Goal: Transaction & Acquisition: Book appointment/travel/reservation

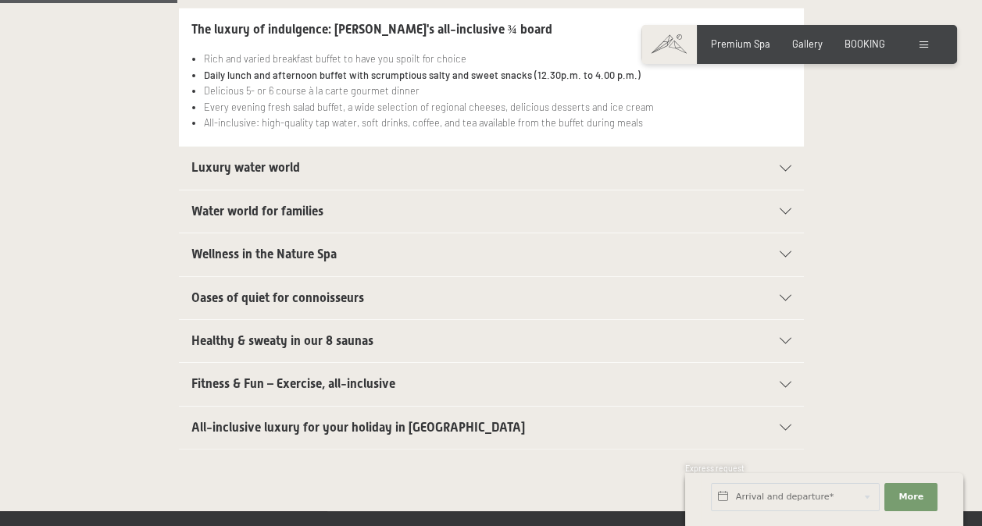
click at [301, 204] on span "Water world for families" at bounding box center [257, 211] width 132 height 15
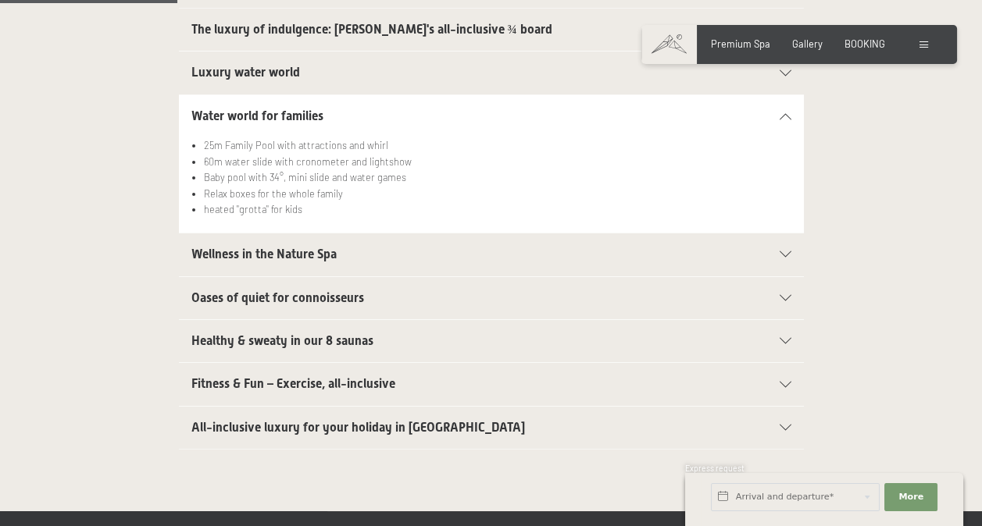
click at [856, 37] on div "Booking Enquiries Premium Spa Gallery BOOKING DE IT EN Vouchers Gallery Enquiri…" at bounding box center [799, 44] width 266 height 14
click at [859, 45] on span "BOOKING" at bounding box center [864, 41] width 41 height 12
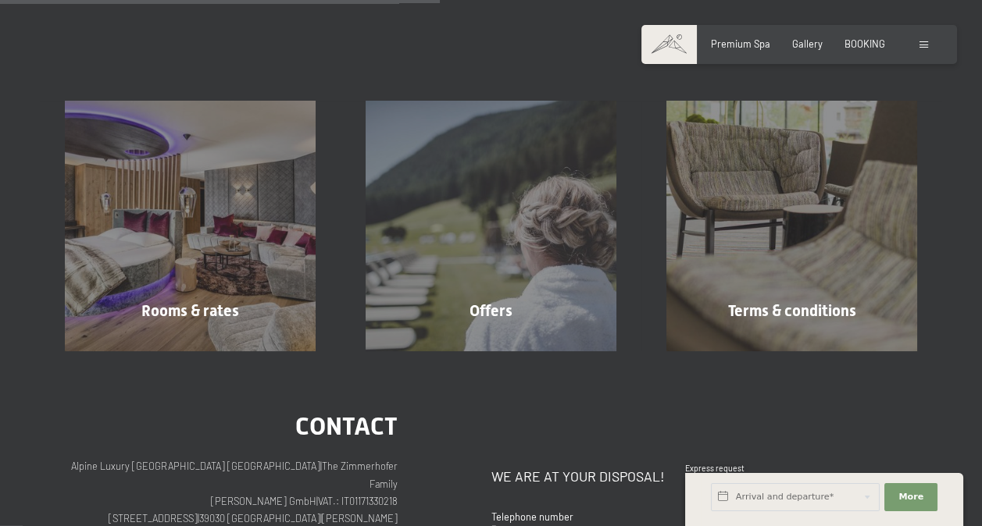
scroll to position [293, 0]
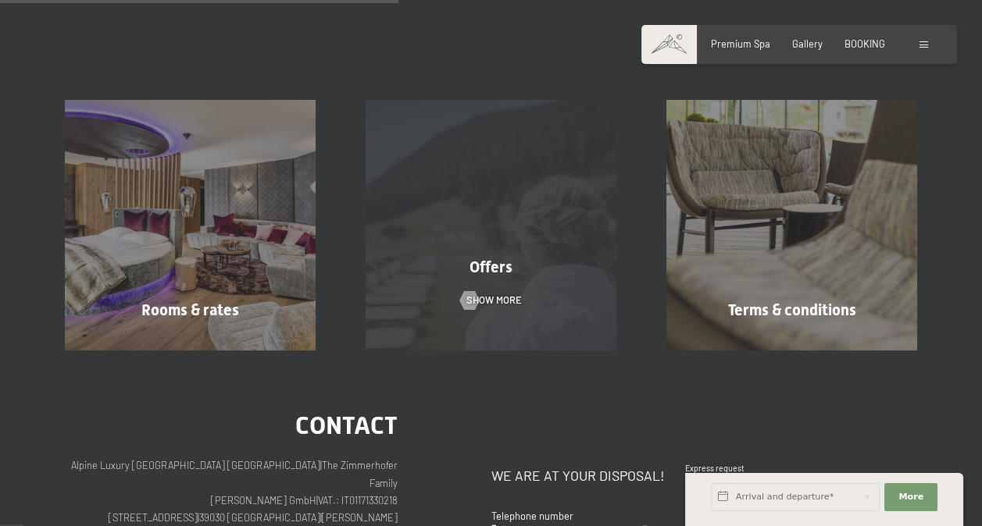
click at [547, 269] on div "Offers" at bounding box center [490, 267] width 301 height 22
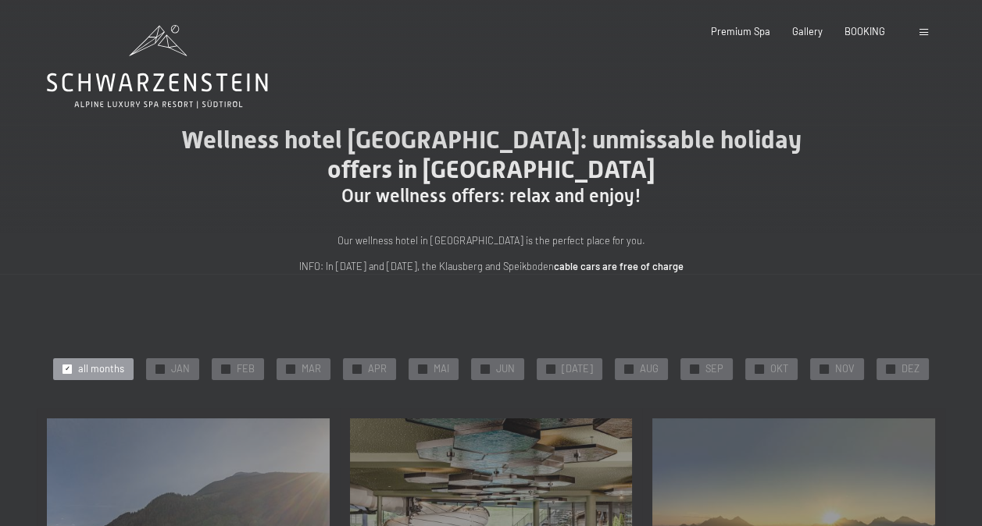
scroll to position [59, 0]
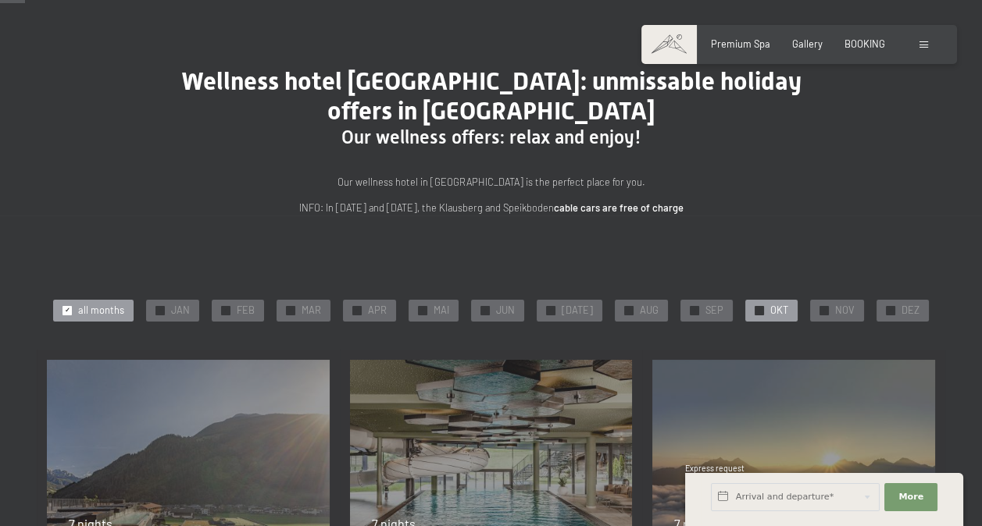
click at [761, 312] on div "✓ OKT" at bounding box center [771, 311] width 52 height 22
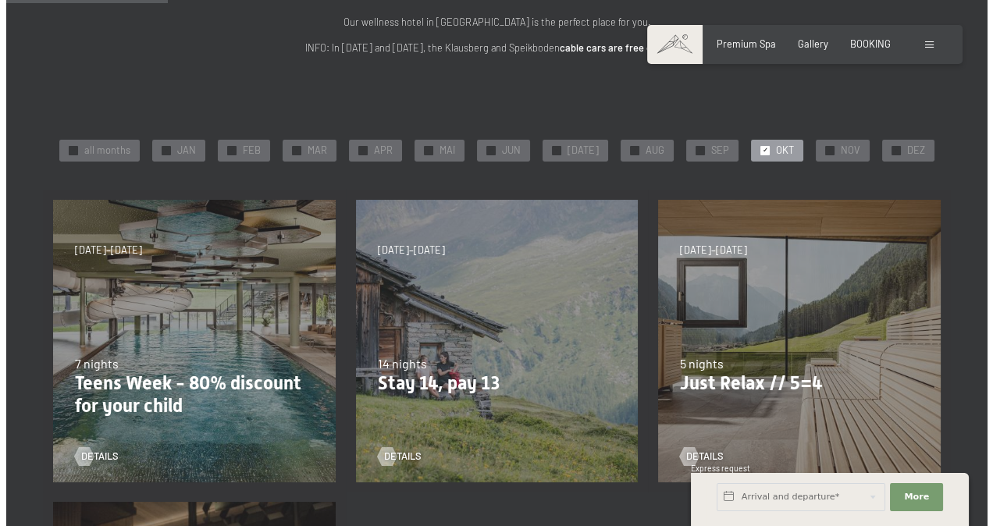
scroll to position [217, 0]
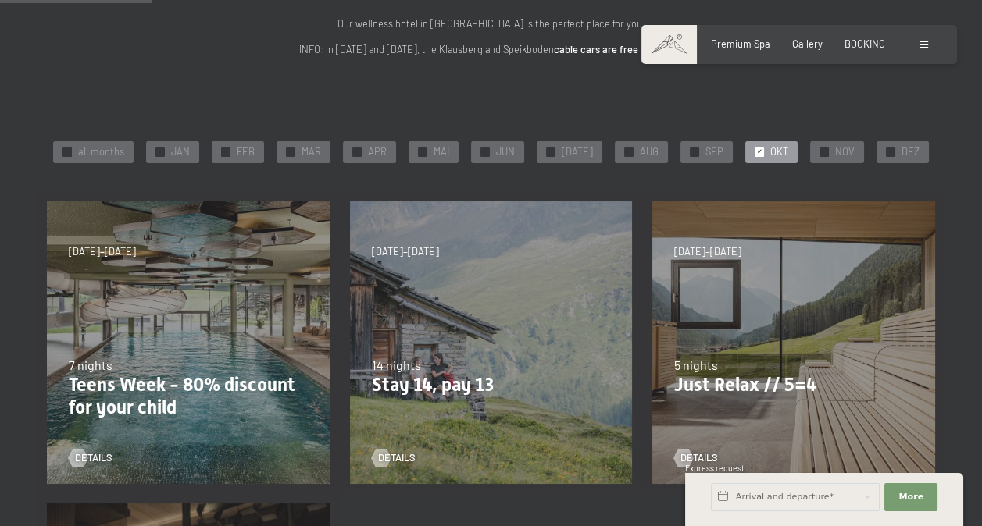
click at [922, 49] on div at bounding box center [925, 44] width 12 height 14
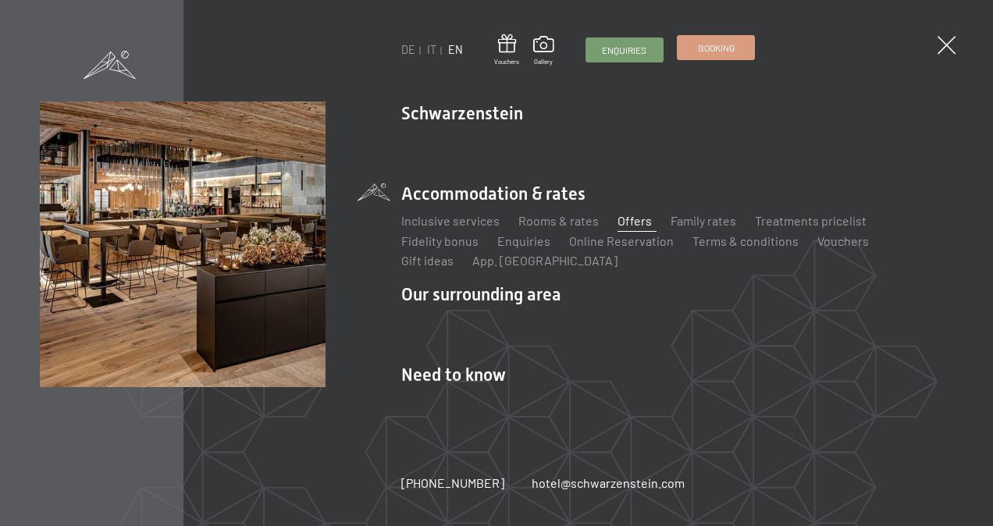
click at [694, 50] on link "Booking" at bounding box center [716, 47] width 77 height 23
click at [126, 216] on img at bounding box center [192, 192] width 385 height 385
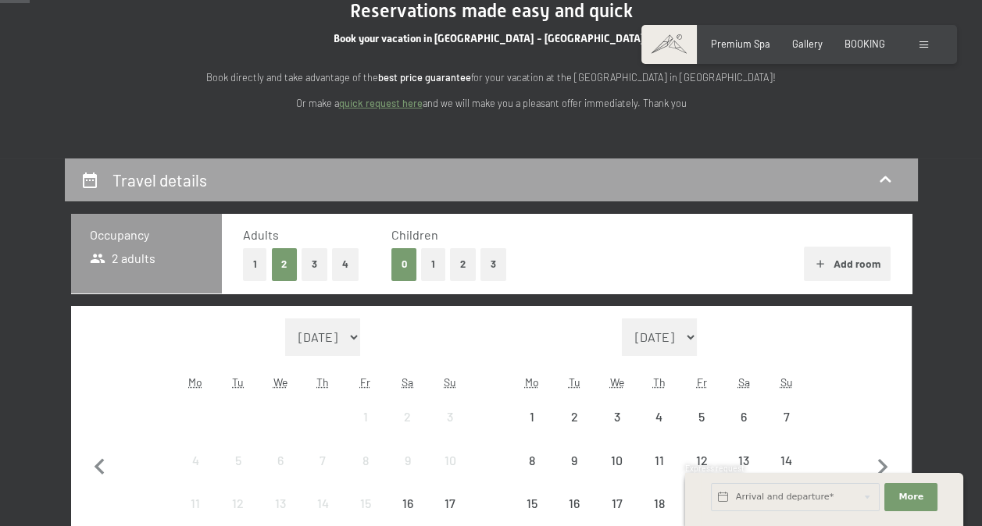
scroll to position [178, 0]
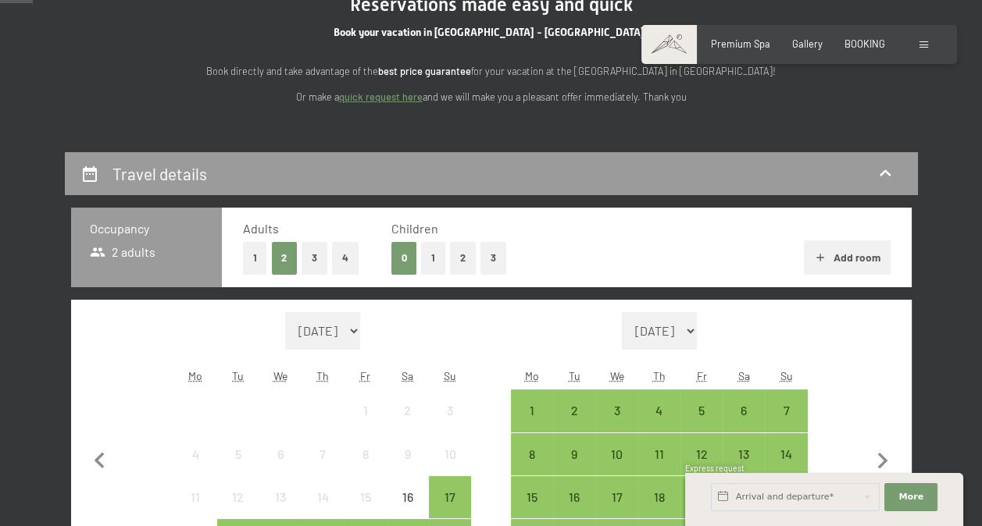
click at [430, 258] on button "1" at bounding box center [433, 258] width 24 height 32
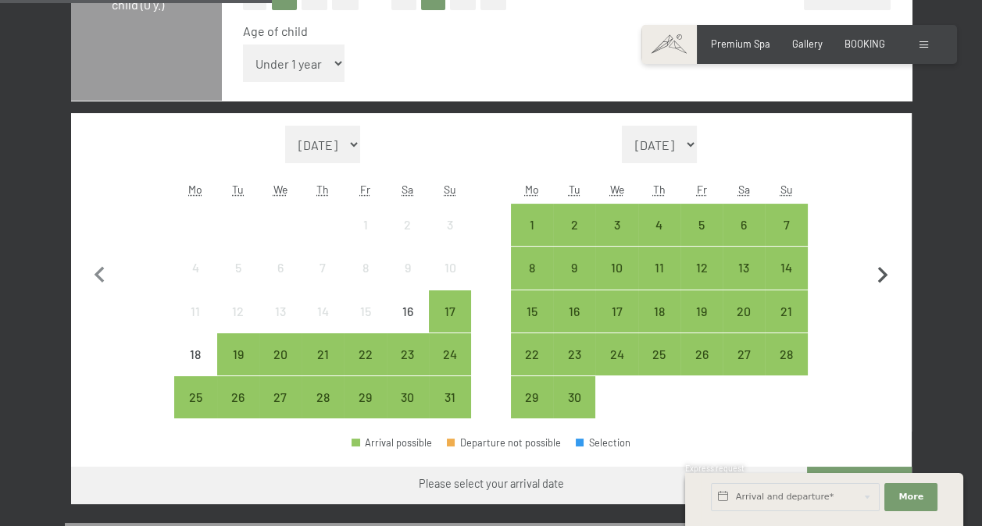
scroll to position [444, 0]
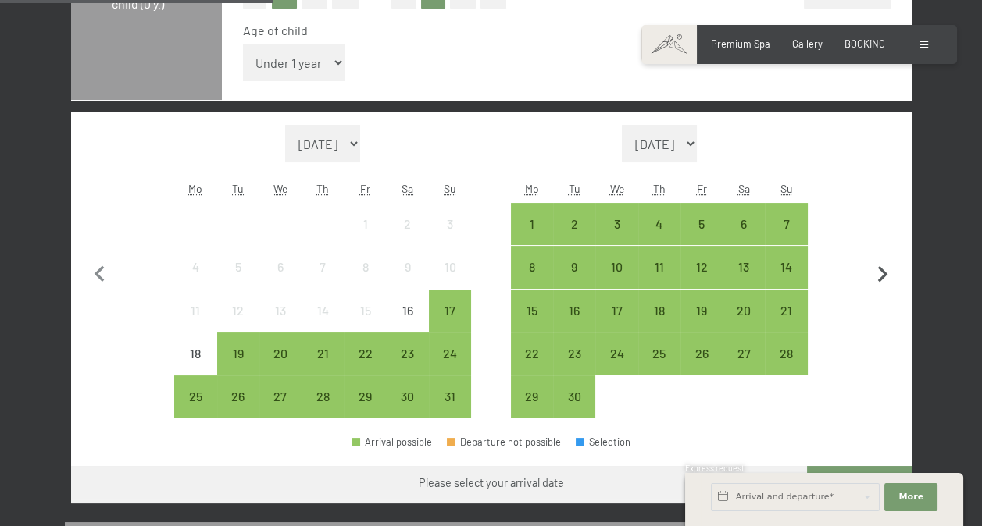
click at [887, 275] on icon "button" at bounding box center [882, 274] width 33 height 33
select select "2025-09-01"
select select "2025-10-01"
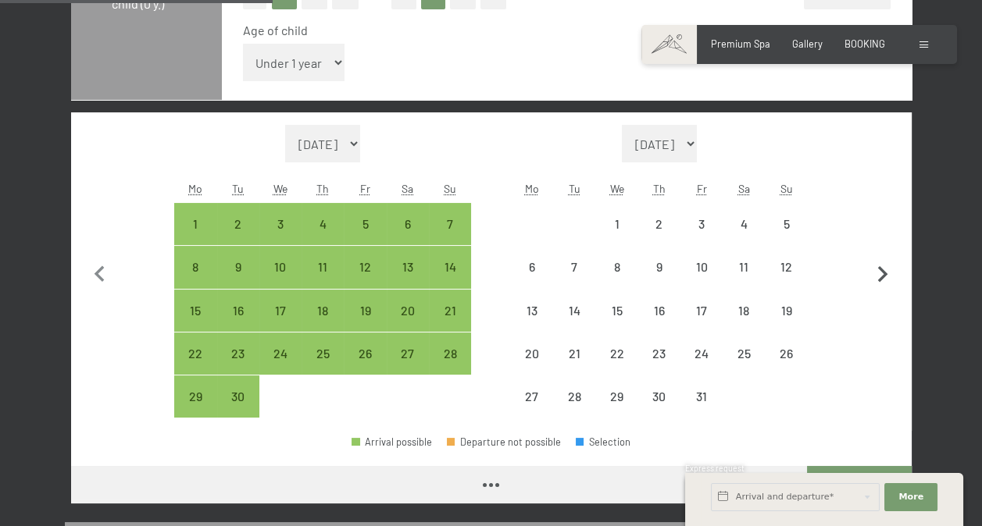
select select "2025-09-01"
select select "2025-10-01"
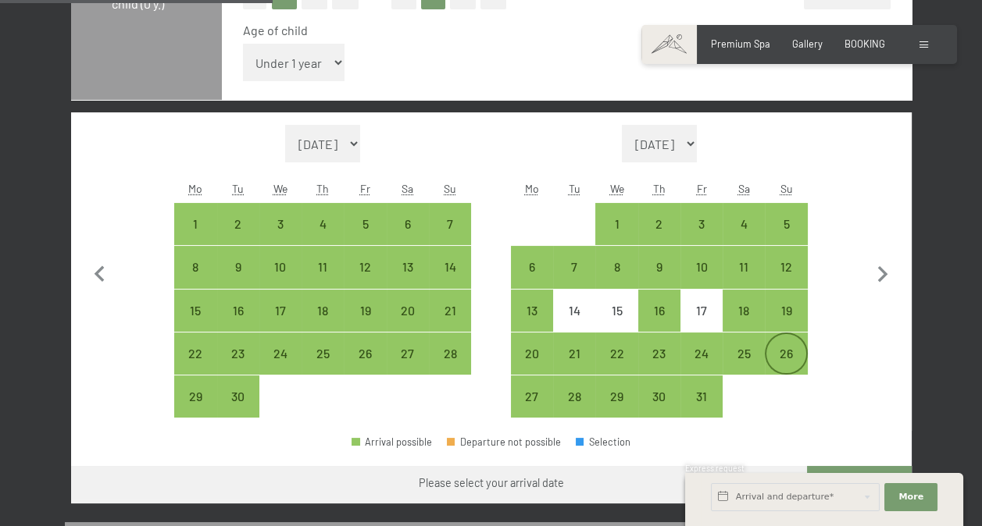
click at [773, 352] on div "26" at bounding box center [785, 367] width 39 height 39
select select "2025-09-01"
select select "2025-10-01"
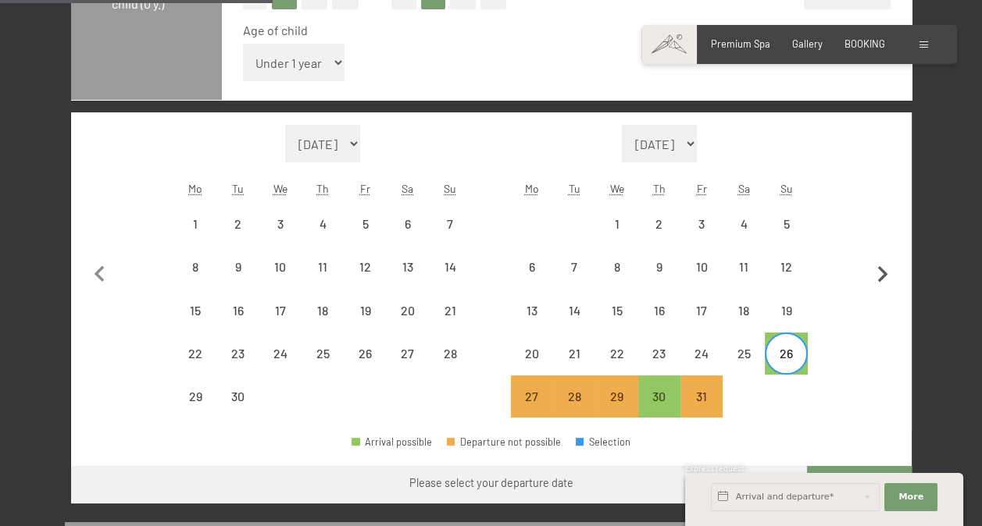
click at [881, 270] on icon "button" at bounding box center [883, 274] width 10 height 16
select select "2025-10-01"
select select "2025-11-01"
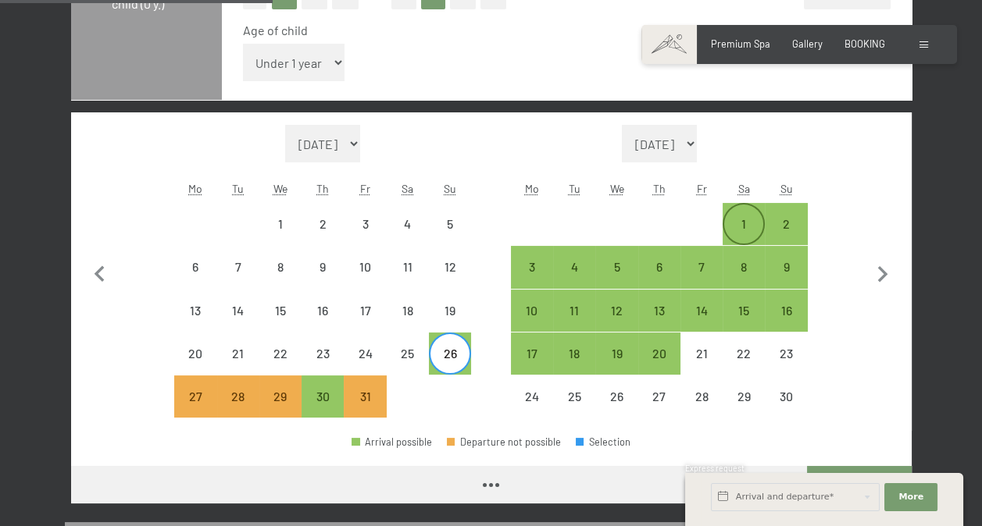
click at [758, 228] on div "1" at bounding box center [743, 237] width 39 height 39
select select "2025-10-01"
select select "2025-11-01"
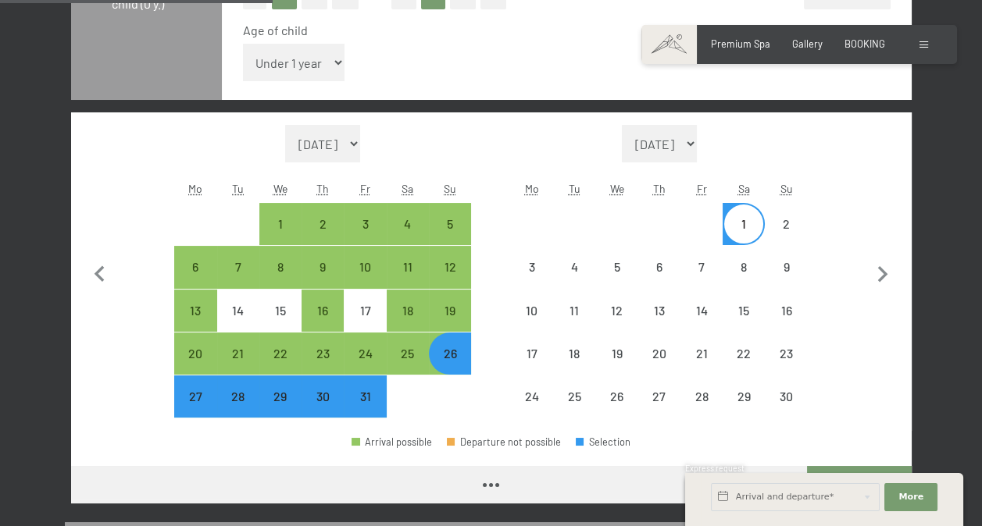
select select "2025-10-01"
select select "2025-11-01"
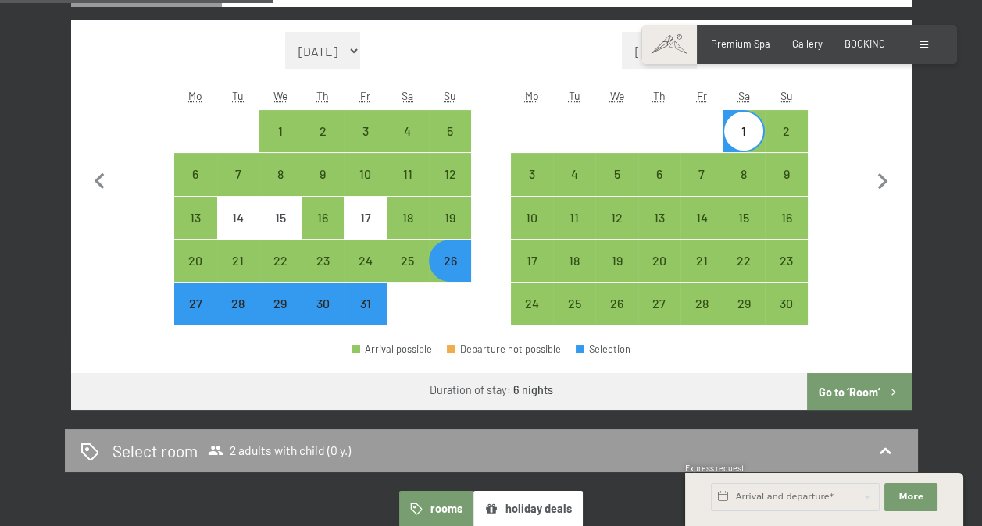
scroll to position [537, 0]
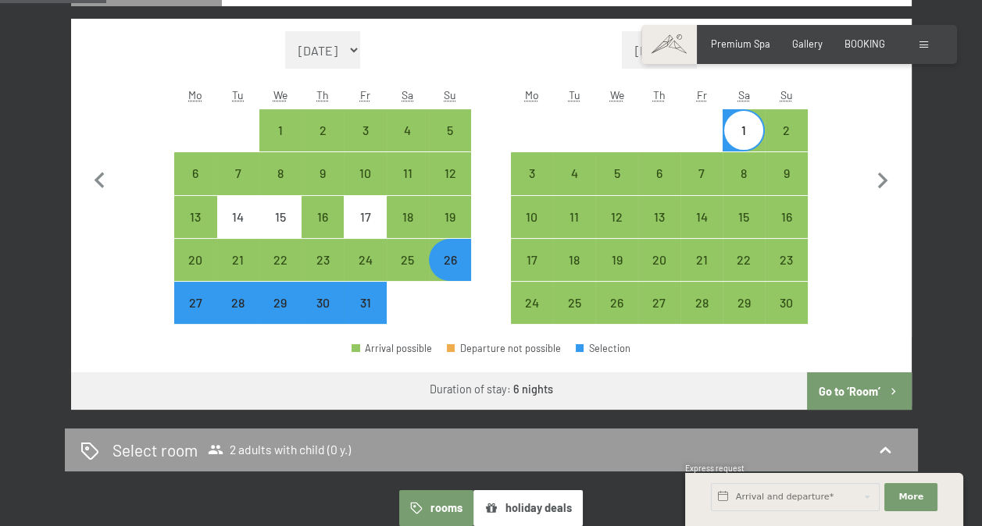
click at [850, 392] on button "Go to ‘Room’" at bounding box center [859, 391] width 104 height 37
select select "2025-10-01"
select select "2025-11-01"
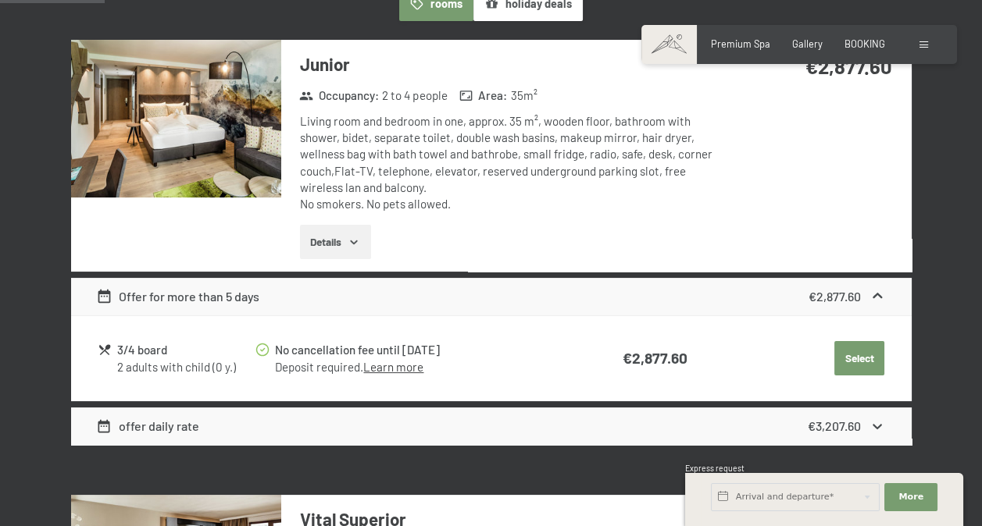
scroll to position [467, 0]
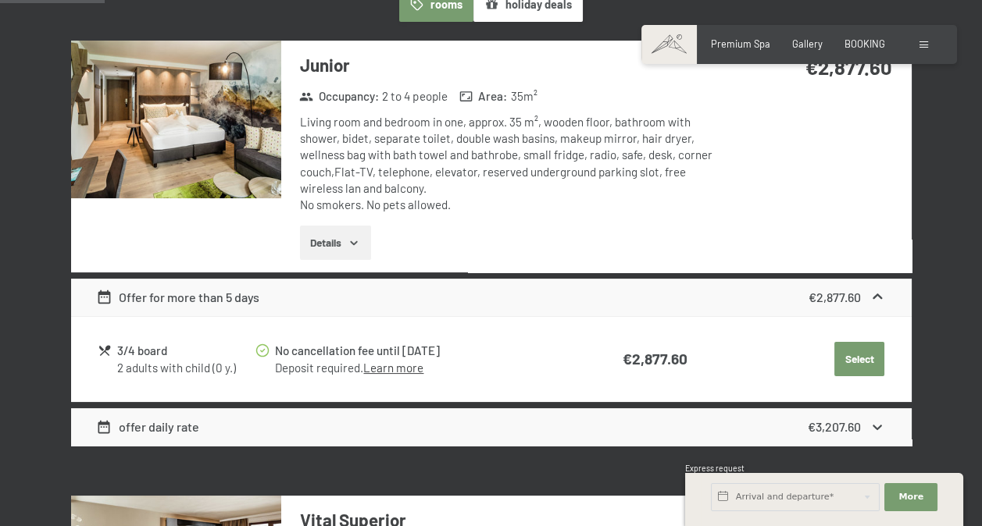
click at [349, 249] on button "Details" at bounding box center [335, 243] width 71 height 34
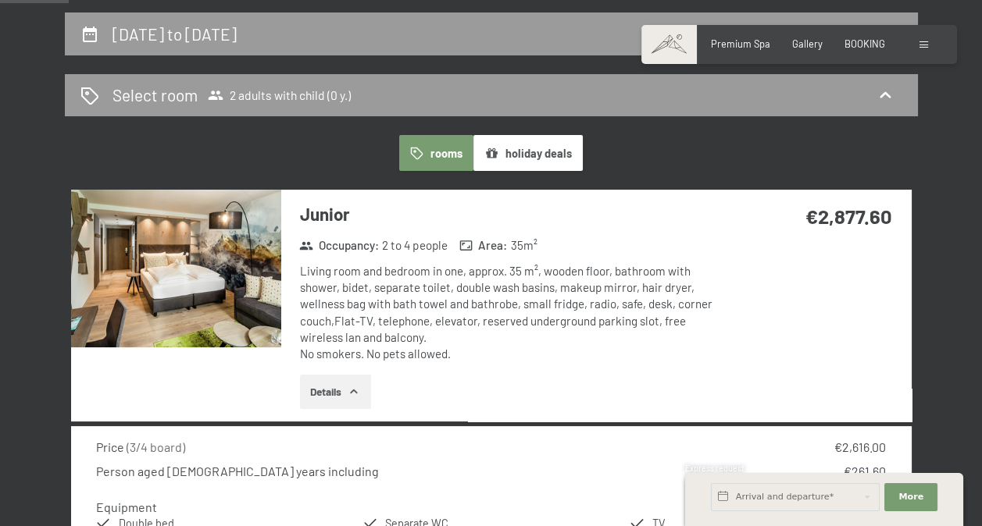
scroll to position [316, 0]
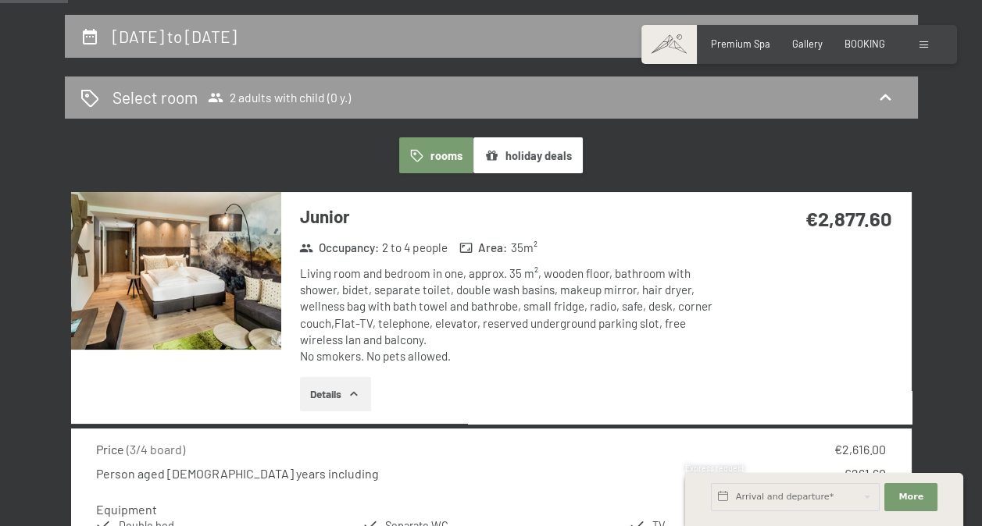
click at [219, 283] on img at bounding box center [176, 271] width 210 height 158
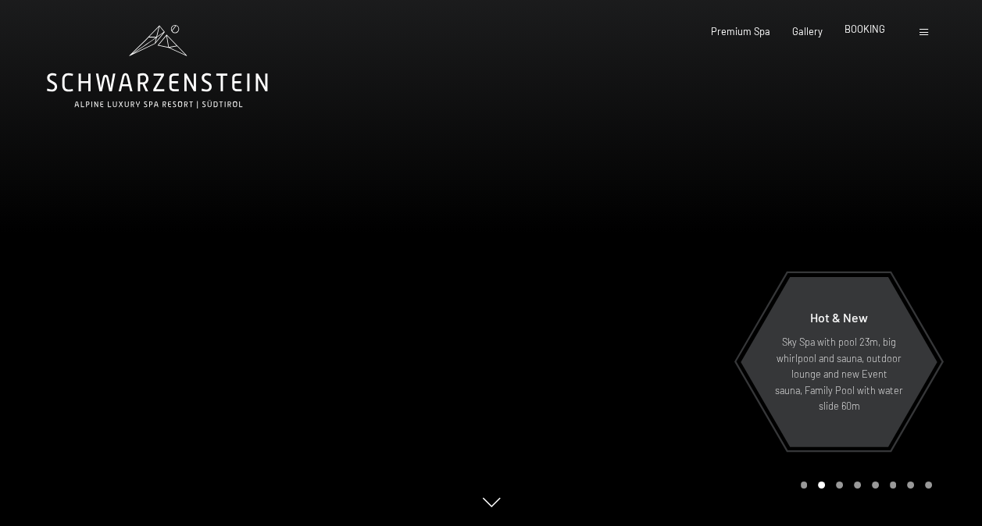
click at [872, 32] on span "BOOKING" at bounding box center [864, 29] width 41 height 12
